Goal: Task Accomplishment & Management: Manage account settings

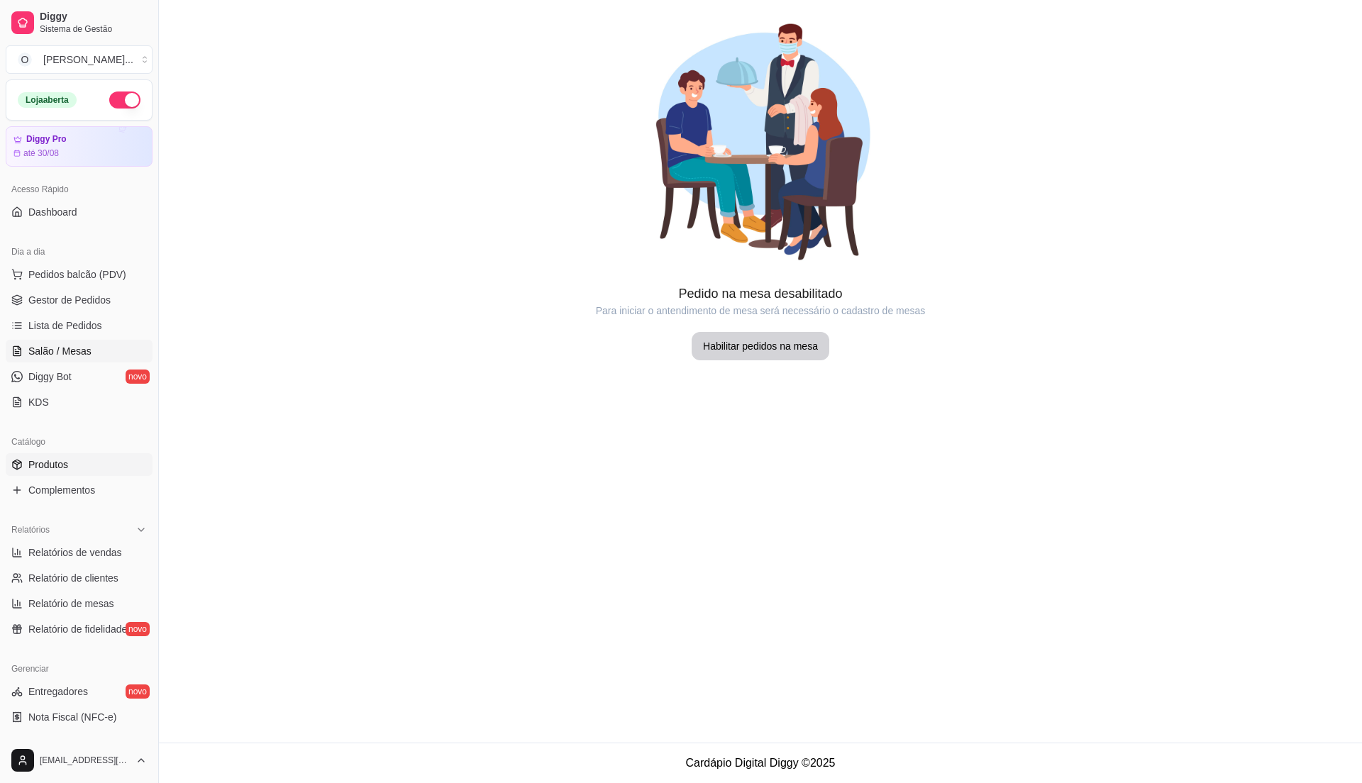
click at [52, 465] on span "Produtos" at bounding box center [48, 464] width 40 height 14
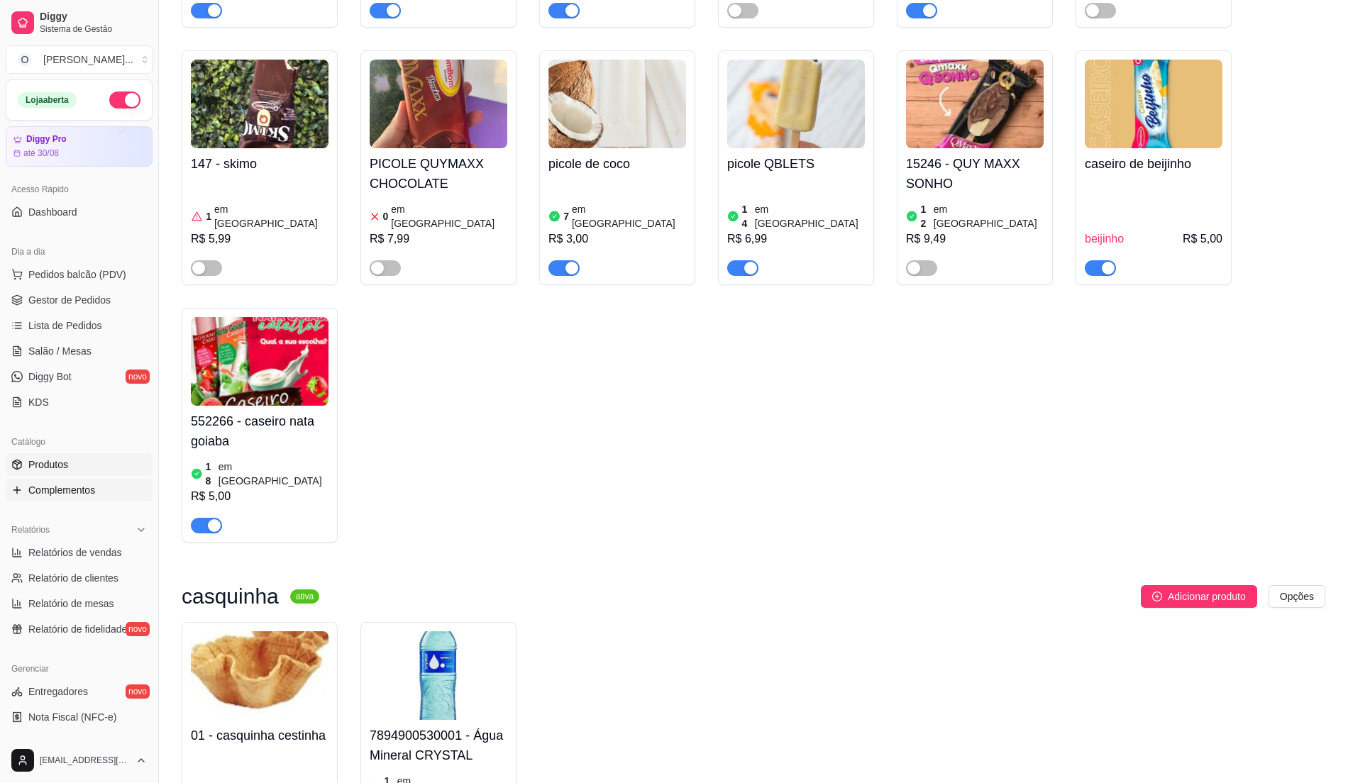
click at [55, 494] on span "Complementos" at bounding box center [61, 490] width 67 height 14
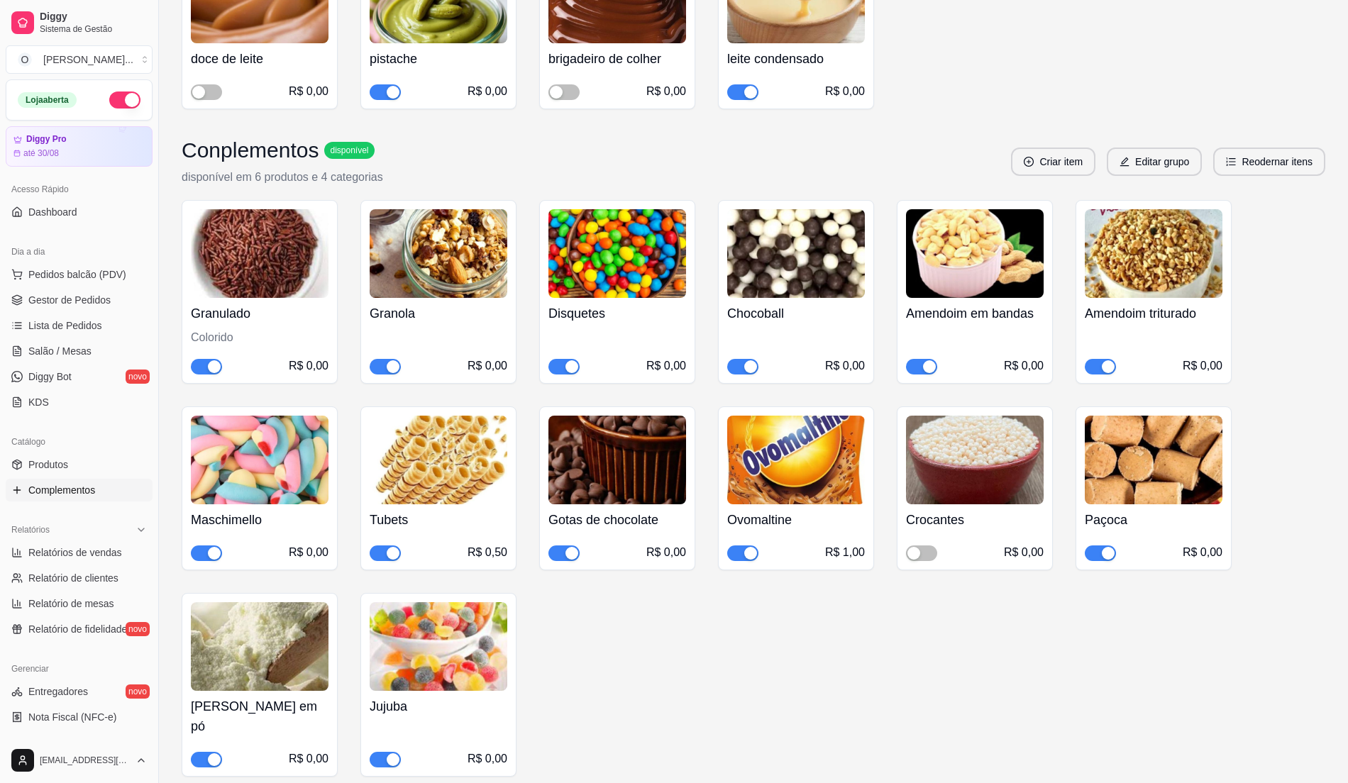
scroll to position [531, 0]
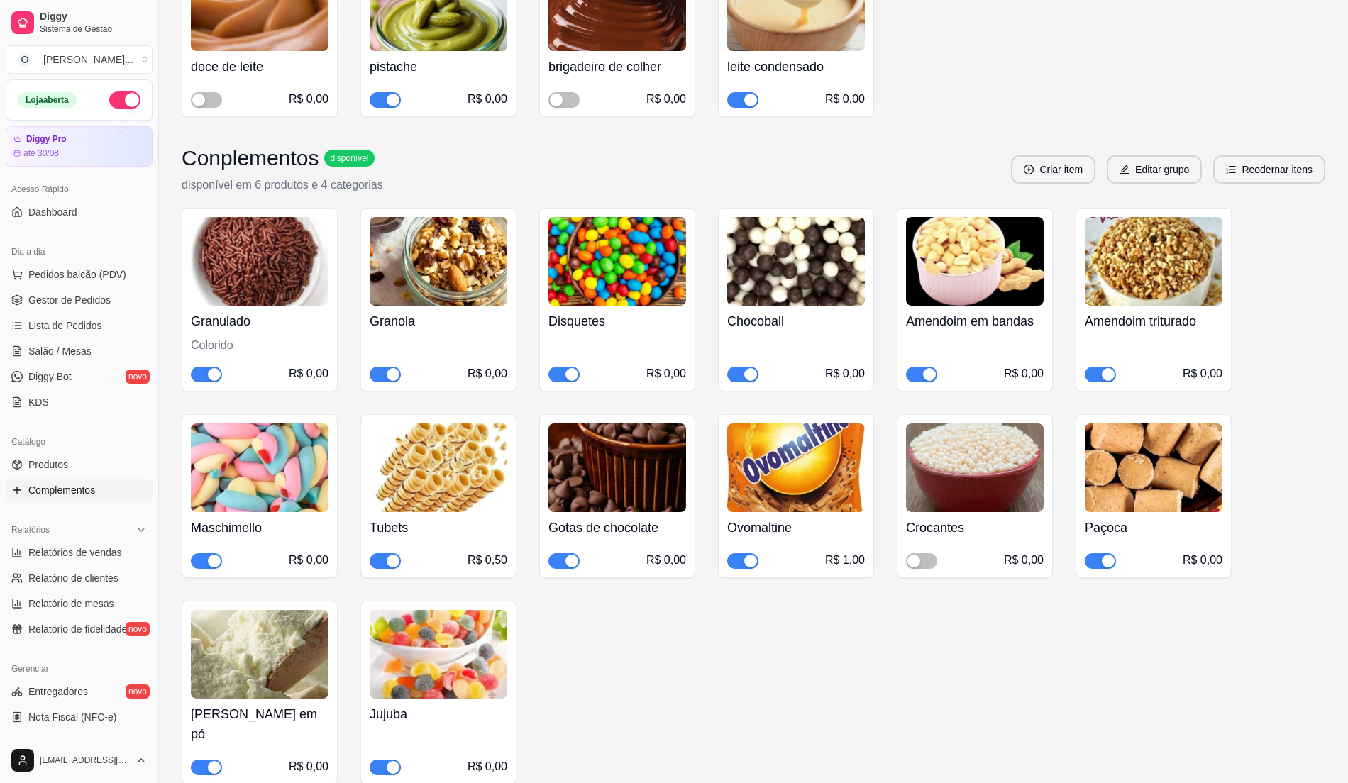
click at [204, 553] on span "button" at bounding box center [206, 561] width 31 height 16
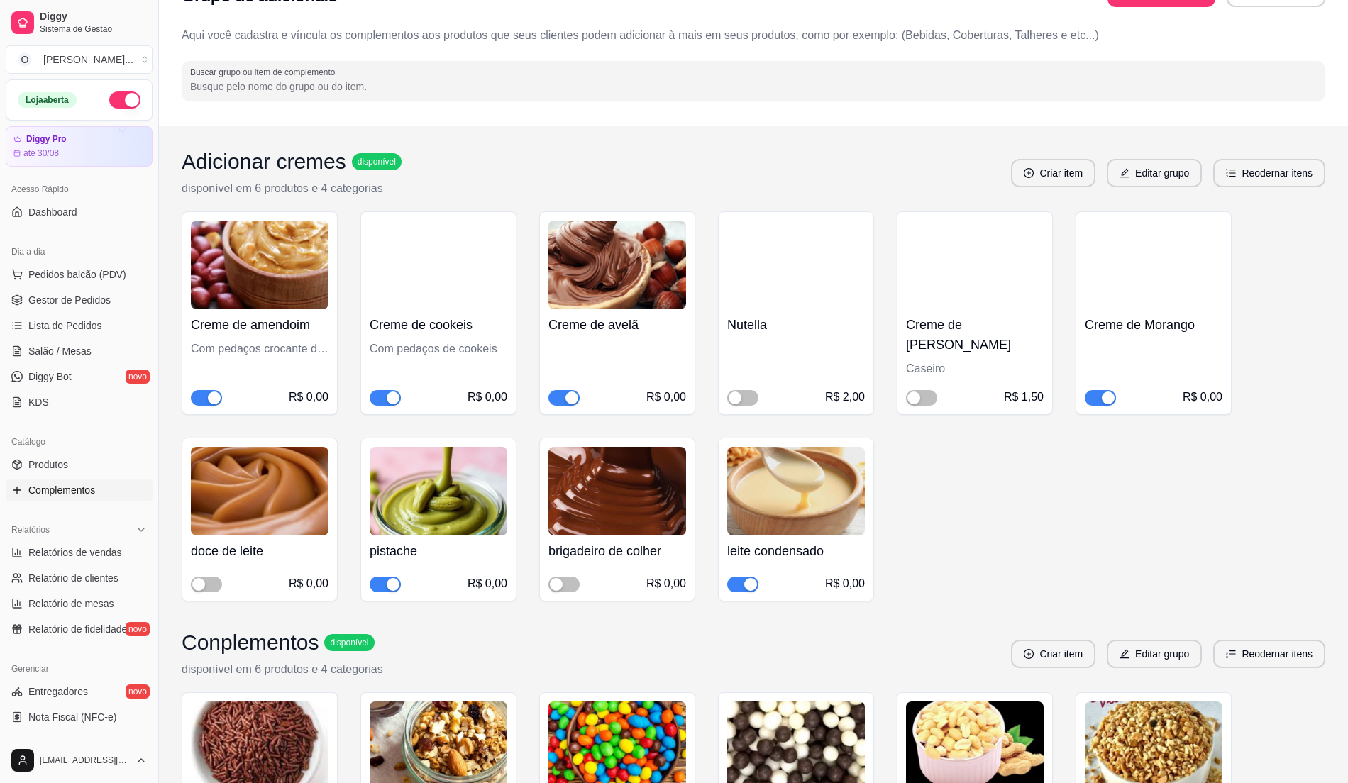
scroll to position [0, 0]
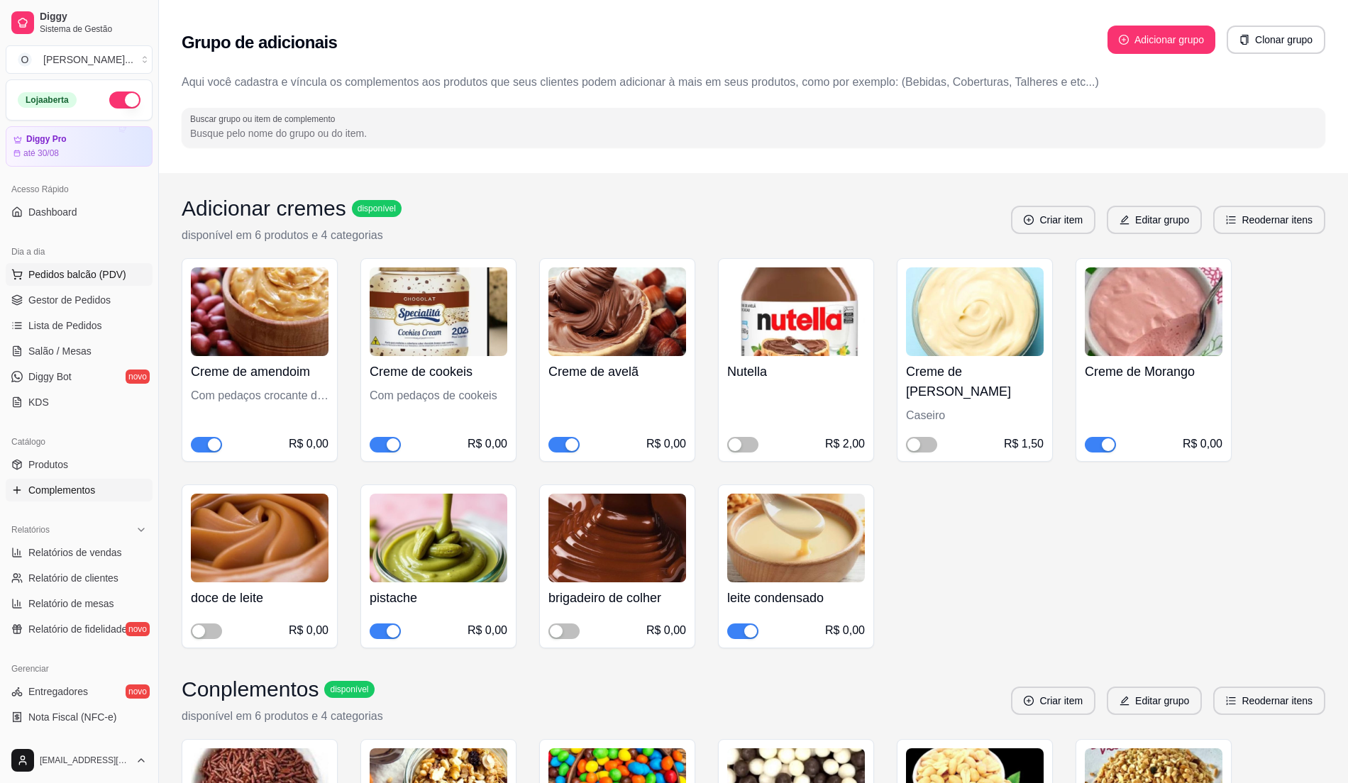
drag, startPoint x: 52, startPoint y: 275, endPoint x: 60, endPoint y: 265, distance: 12.2
click at [60, 267] on button "Pedidos balcão (PDV)" at bounding box center [79, 274] width 147 height 23
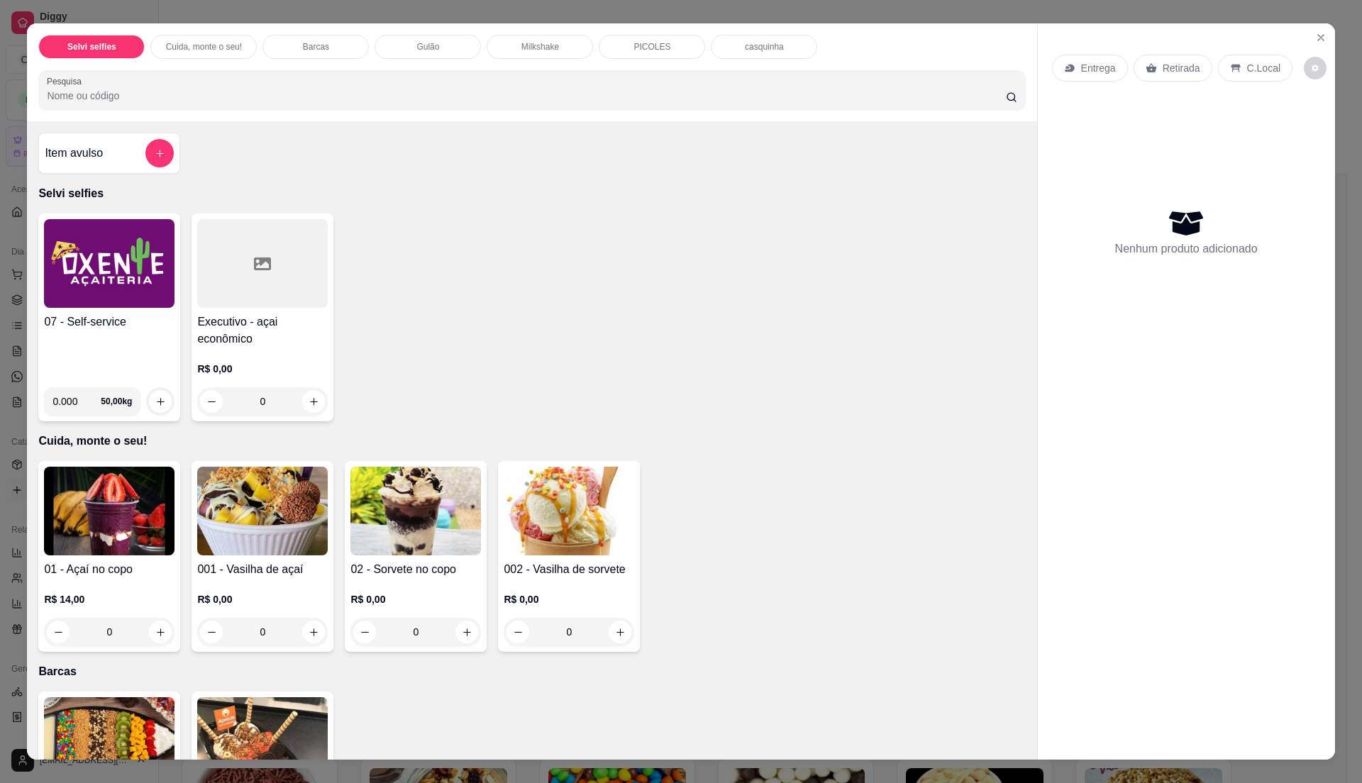
click at [478, 763] on div "Selvi selfies Cuida, monte o seu! Barcas Gulão Milkshake PICOLES casquinha Pesq…" at bounding box center [681, 391] width 1362 height 783
click at [1315, 40] on icon "Close" at bounding box center [1320, 37] width 11 height 11
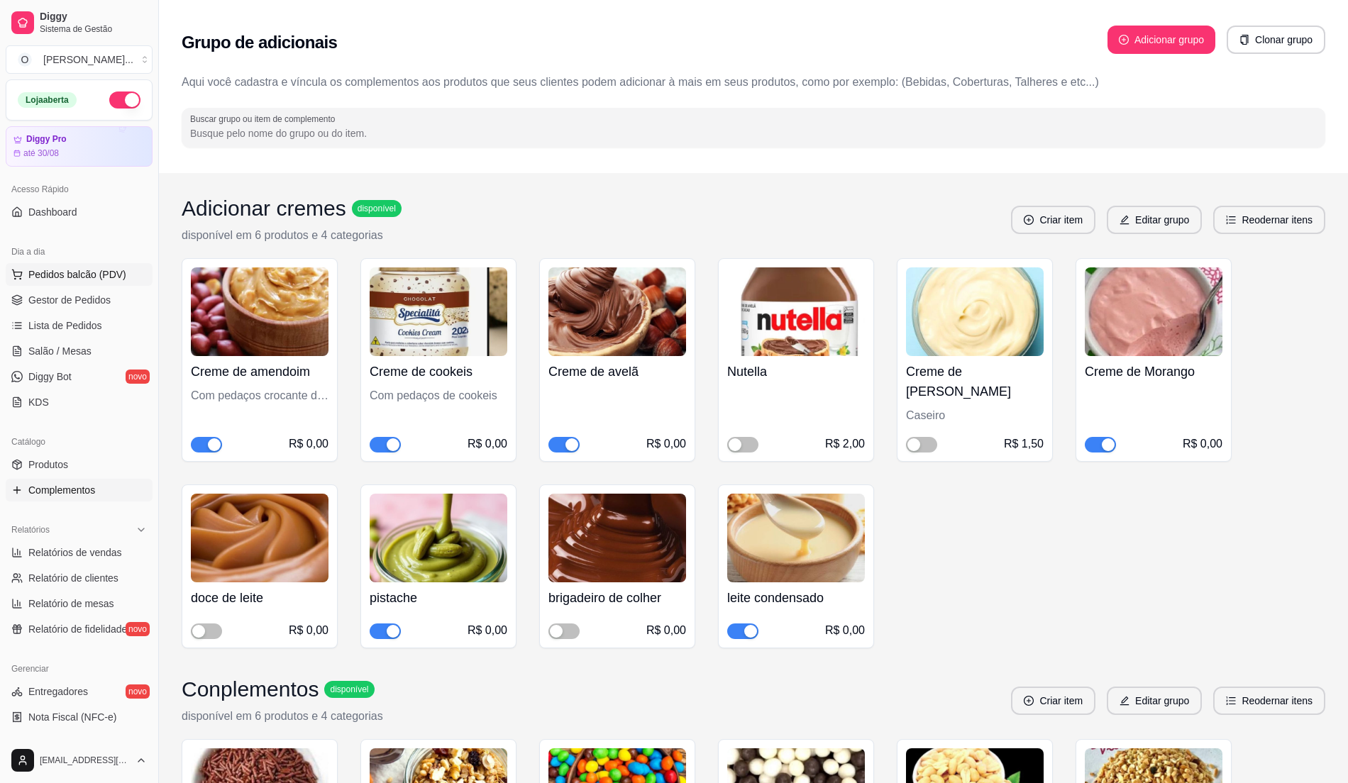
click at [126, 271] on button "Pedidos balcão (PDV)" at bounding box center [79, 274] width 147 height 23
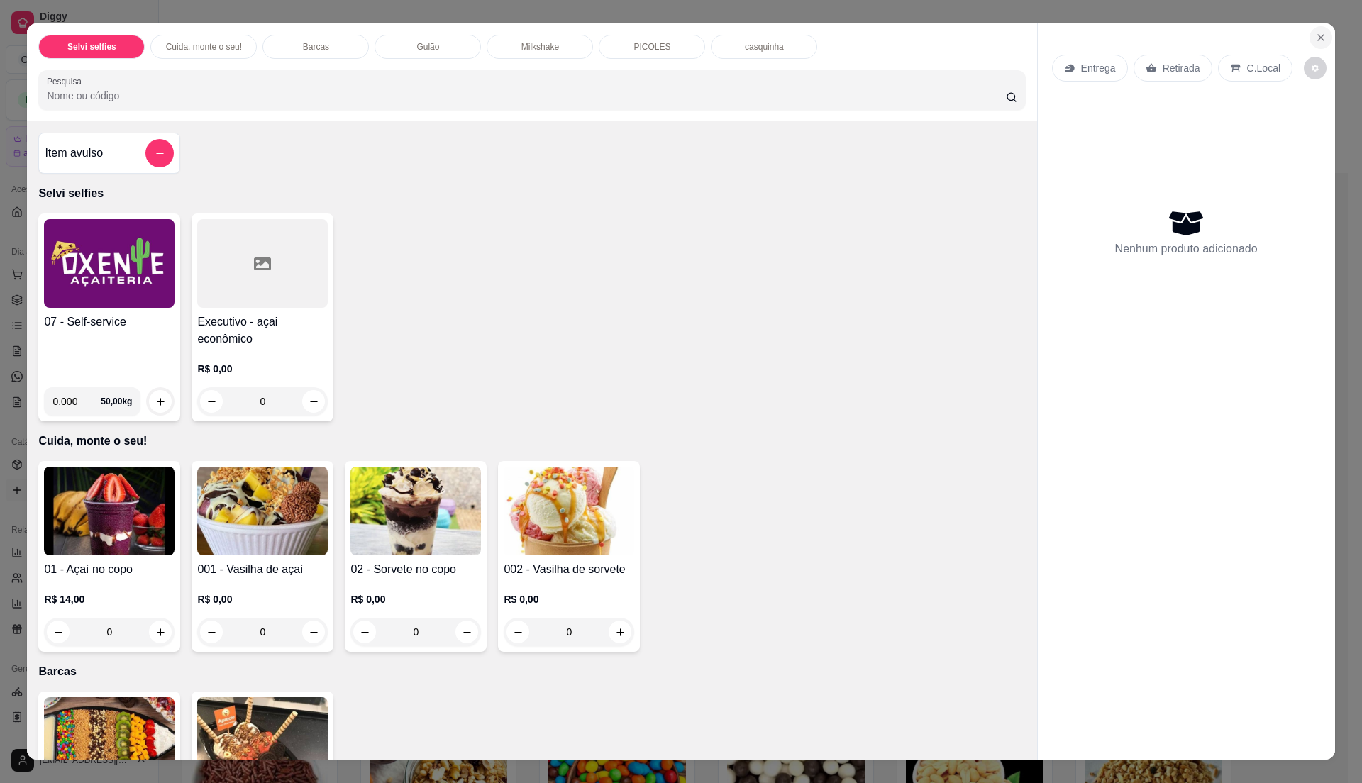
click at [1312, 30] on button "Close" at bounding box center [1320, 37] width 23 height 23
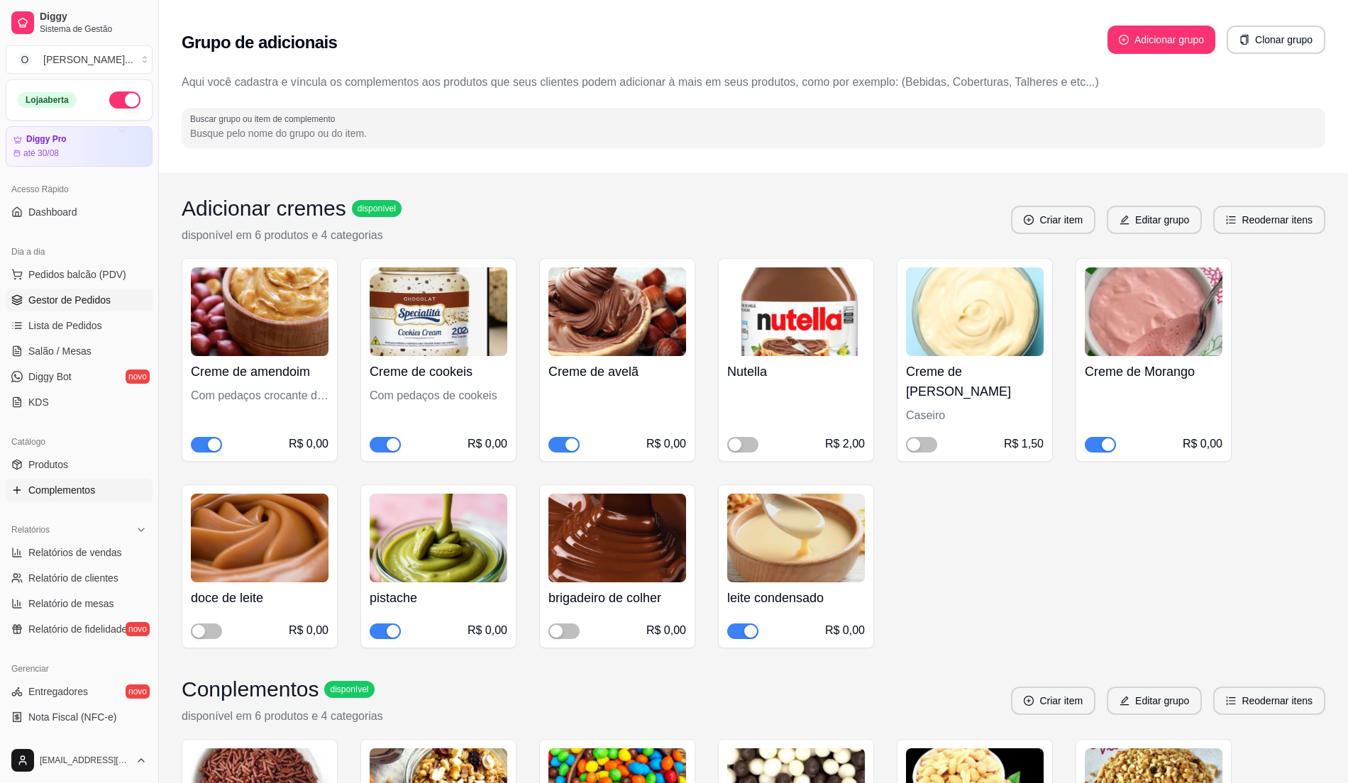
click at [83, 302] on span "Gestor de Pedidos" at bounding box center [69, 300] width 82 height 14
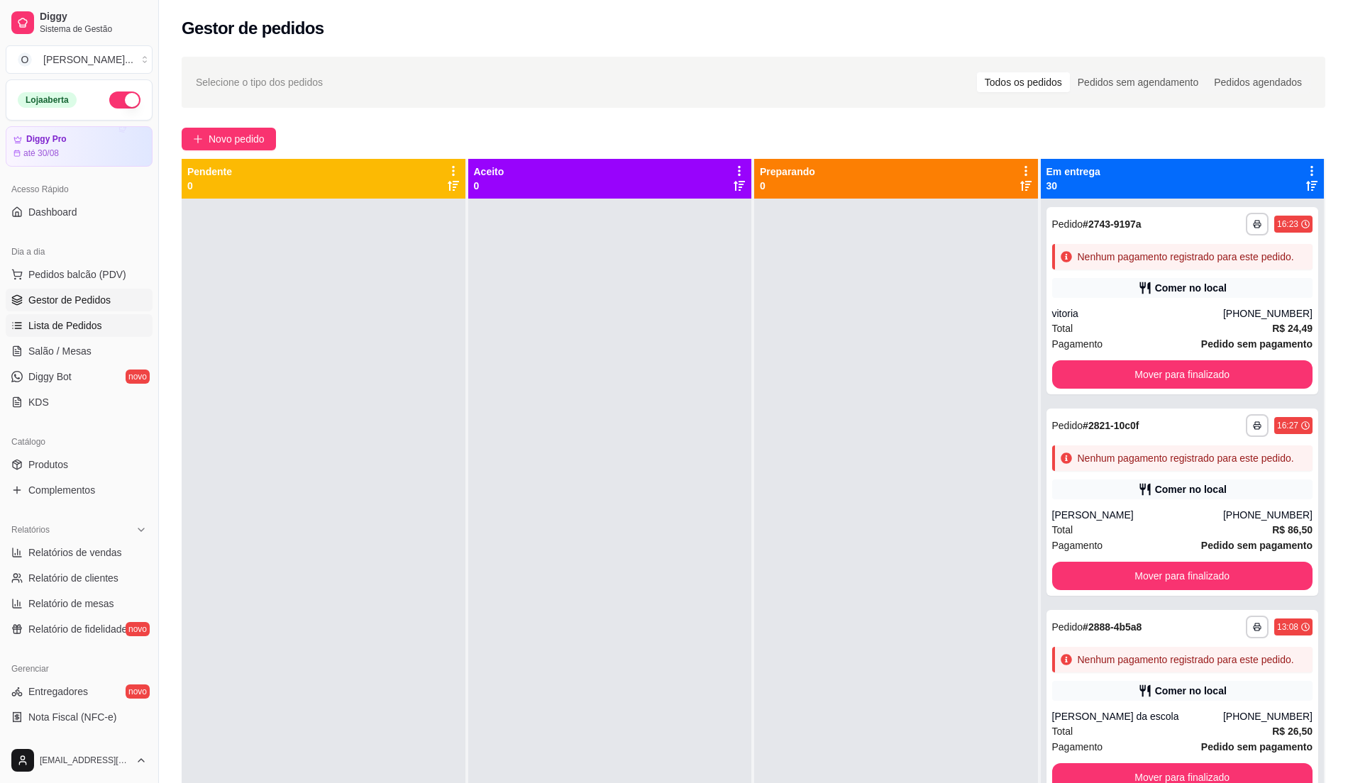
click at [41, 322] on span "Lista de Pedidos" at bounding box center [65, 325] width 74 height 14
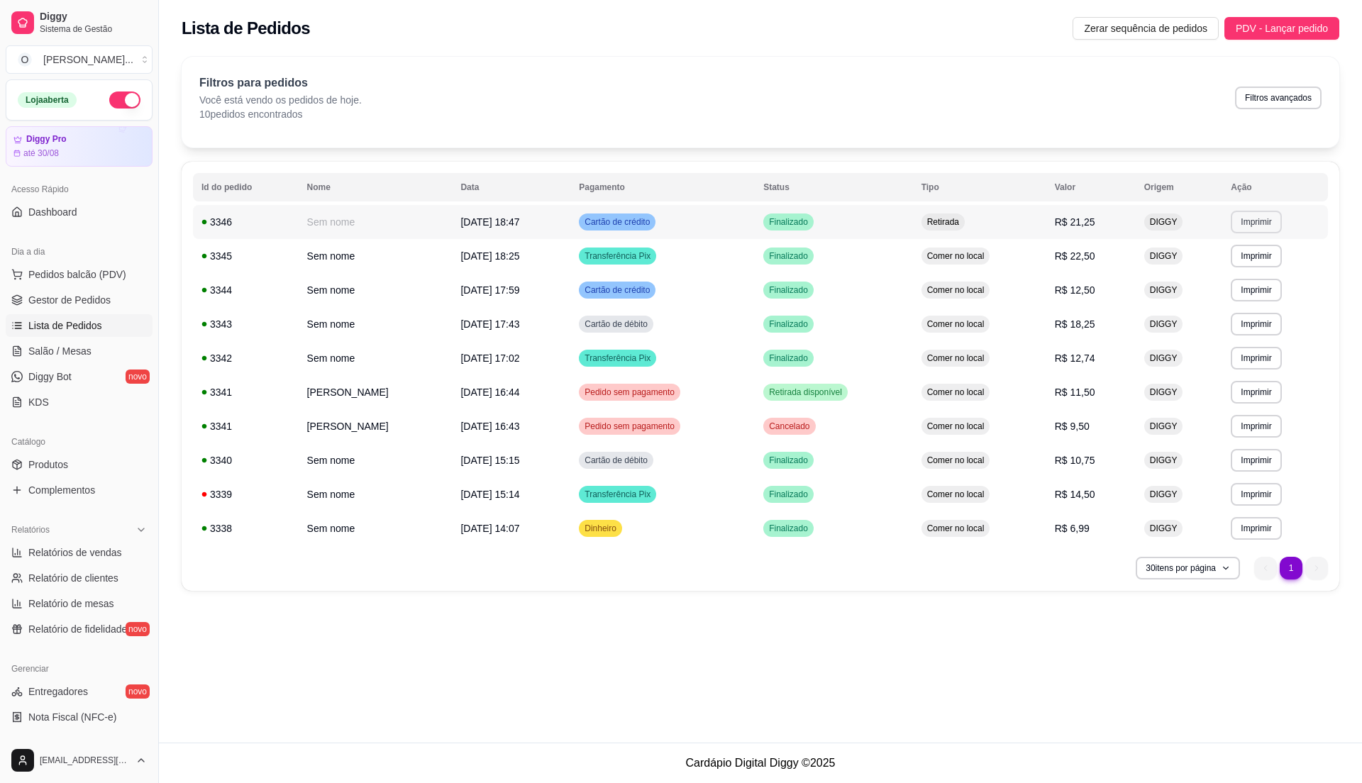
click at [1255, 223] on button "Imprimir" at bounding box center [1256, 222] width 50 height 23
click at [1252, 273] on button "IMPRESSORA" at bounding box center [1235, 272] width 103 height 23
click at [1265, 228] on button "Imprimir" at bounding box center [1255, 222] width 49 height 22
click at [1263, 273] on button "IMPRESSORA" at bounding box center [1235, 272] width 103 height 23
click at [1261, 260] on button "Imprimir" at bounding box center [1255, 256] width 49 height 22
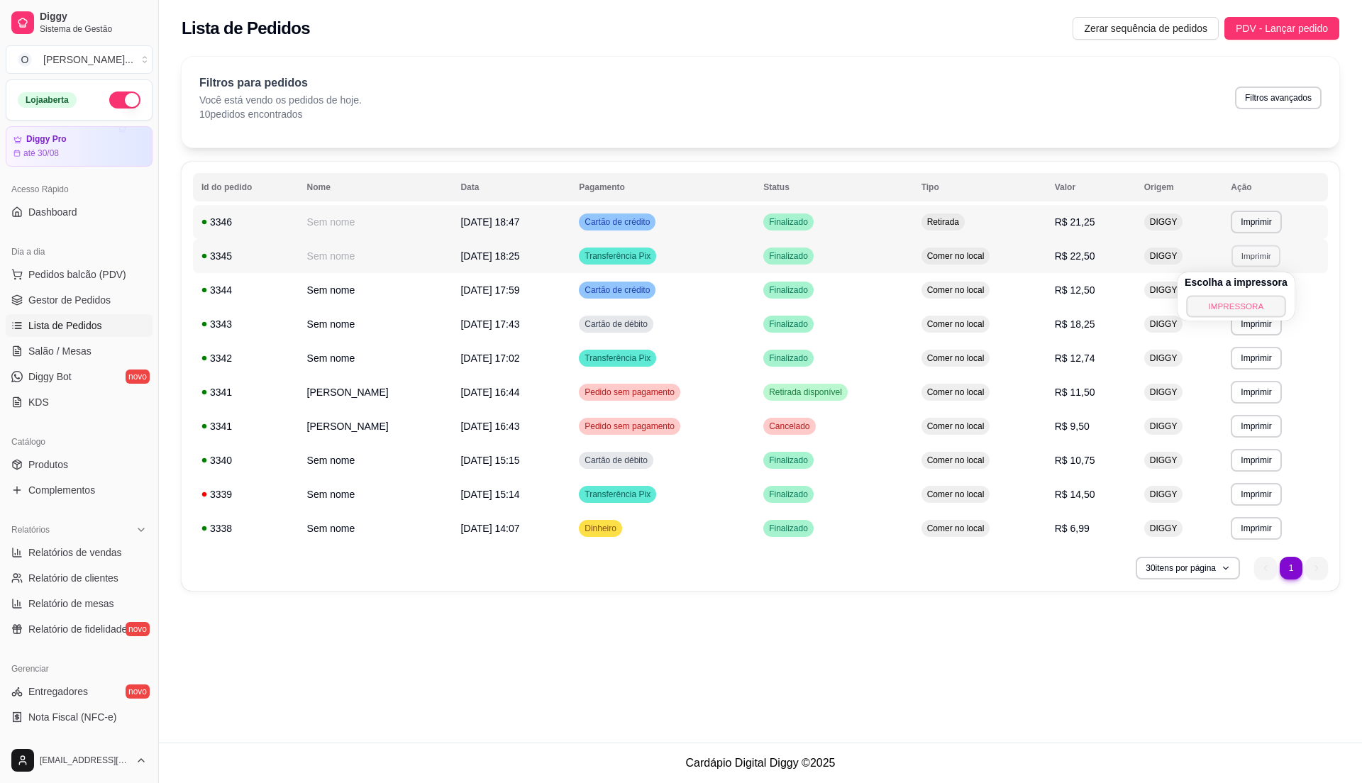
click at [1238, 304] on button "IMPRESSORA" at bounding box center [1235, 306] width 99 height 22
